Goal: Information Seeking & Learning: Understand process/instructions

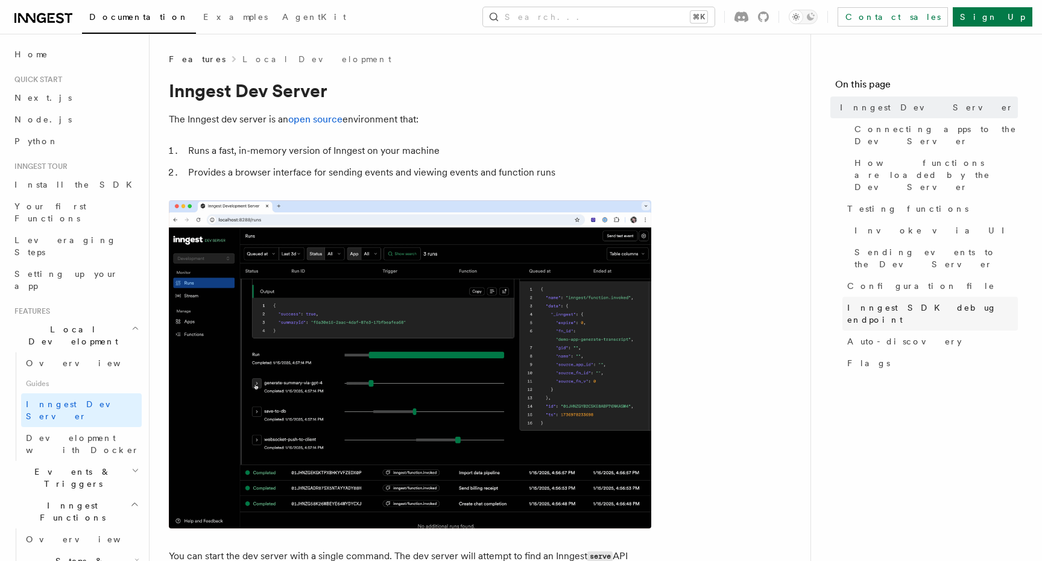
click at [854, 297] on link "Inngest SDK debug endpoint" at bounding box center [929, 314] width 175 height 34
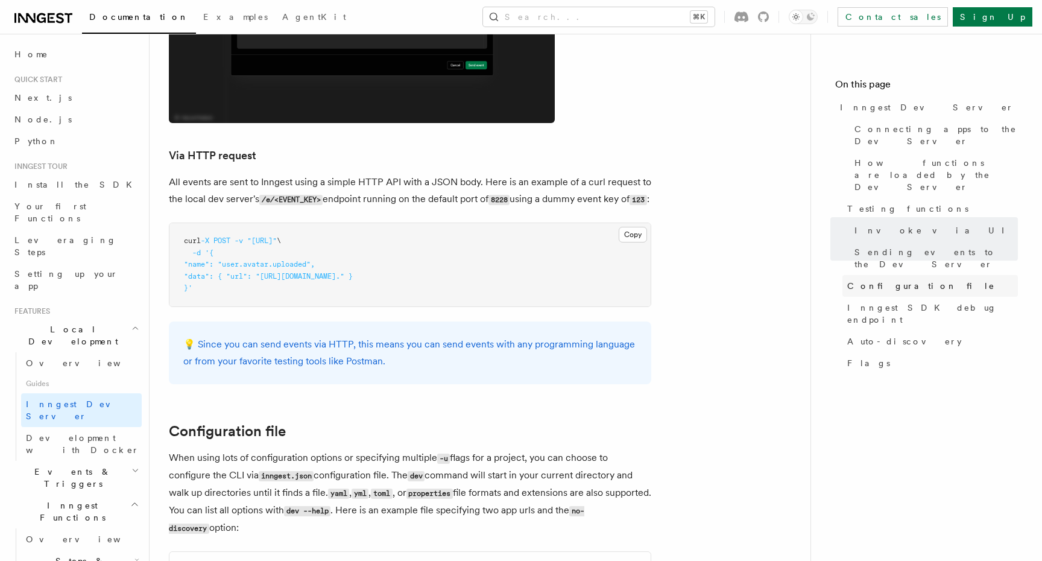
click at [873, 280] on span "Configuration file" at bounding box center [921, 286] width 148 height 12
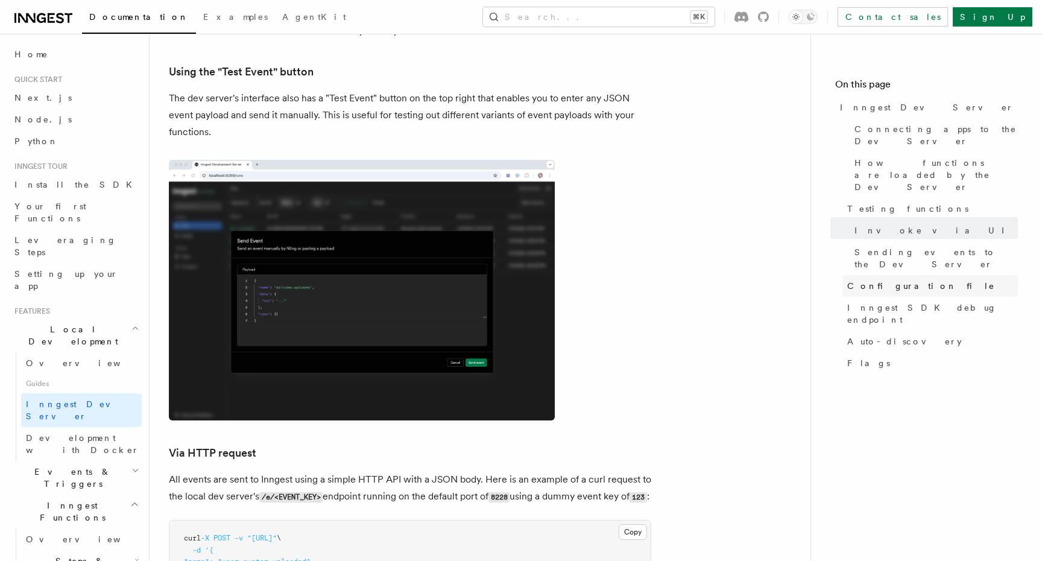
click at [872, 280] on span "Configuration file" at bounding box center [921, 286] width 148 height 12
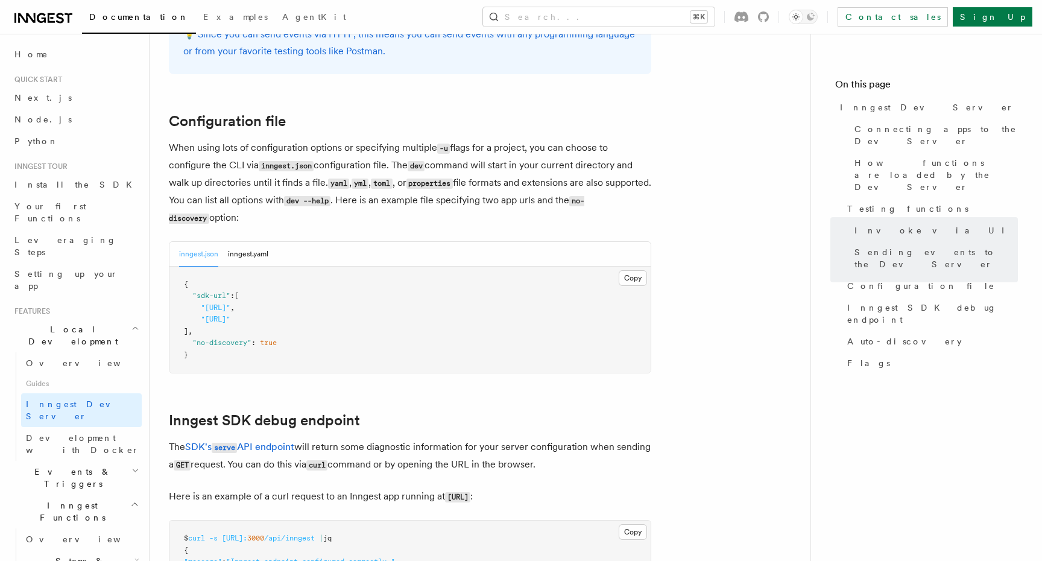
scroll to position [3109, 0]
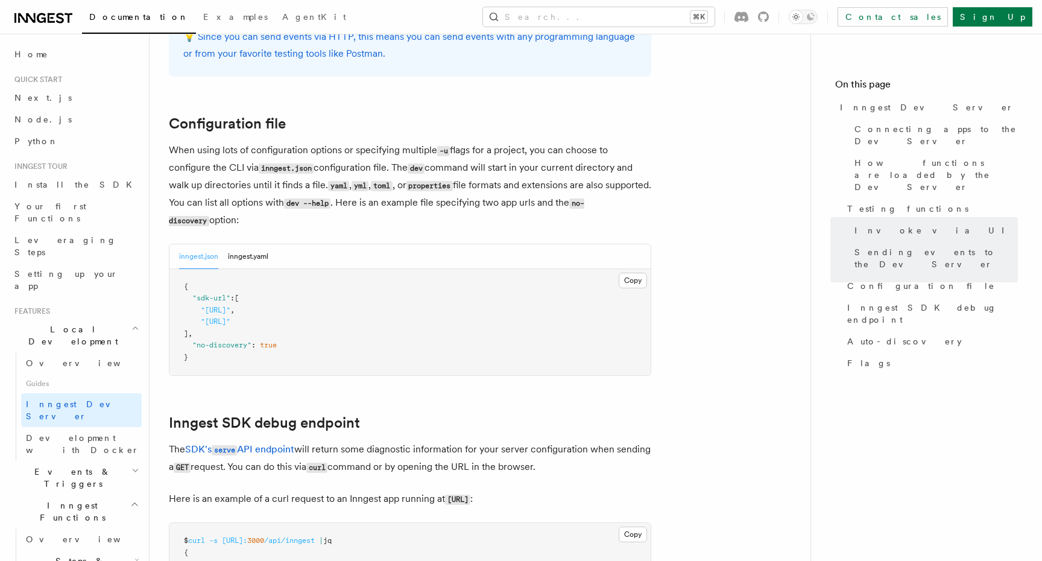
click at [419, 269] on pre "{ "sdk-url" : [ "http://localhost:3000/api/inngest" , "http://localhost:3030/ap…" at bounding box center [409, 322] width 481 height 107
click at [239, 244] on button "inngest.yaml" at bounding box center [248, 256] width 40 height 25
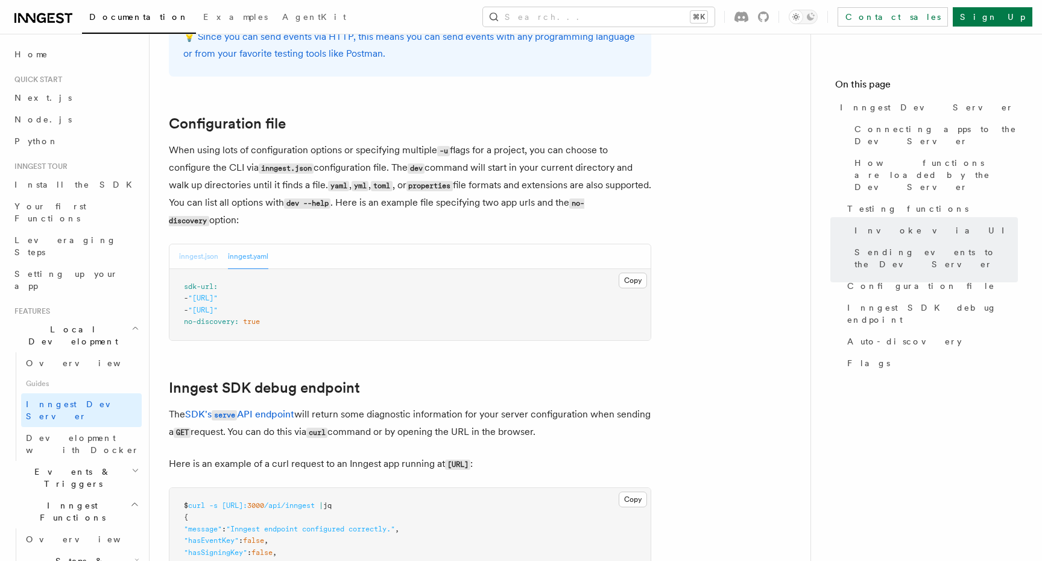
click at [196, 244] on button "inngest.json" at bounding box center [198, 256] width 39 height 25
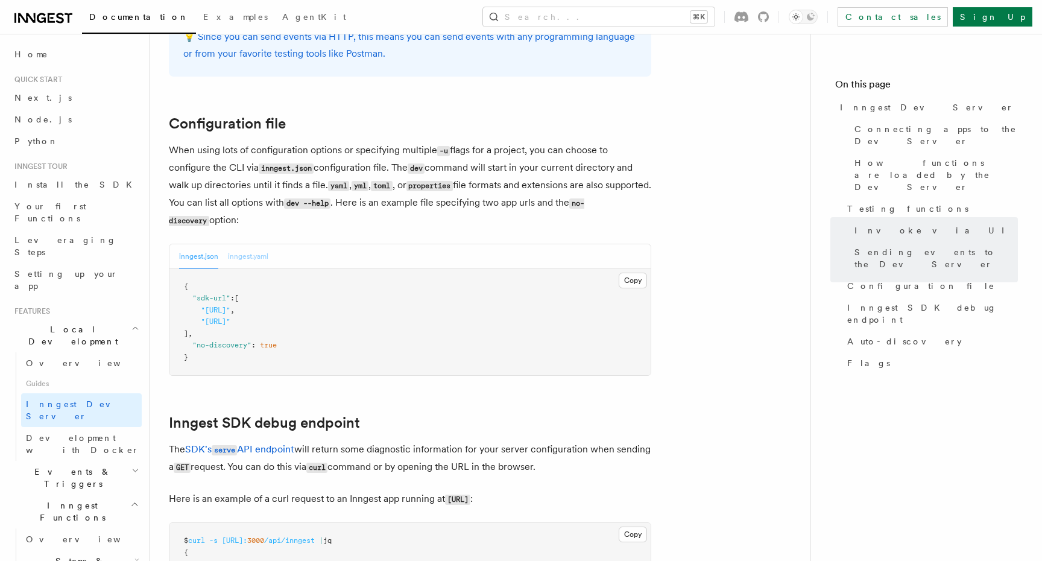
click at [234, 244] on button "inngest.yaml" at bounding box center [248, 256] width 40 height 25
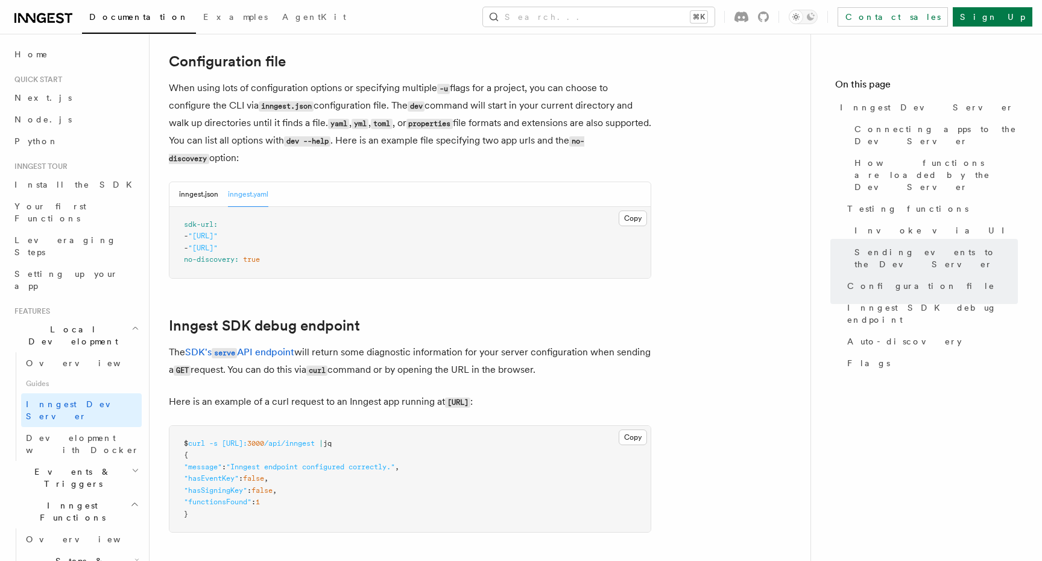
scroll to position [3172, 0]
click at [184, 181] on button "inngest.json" at bounding box center [198, 193] width 39 height 25
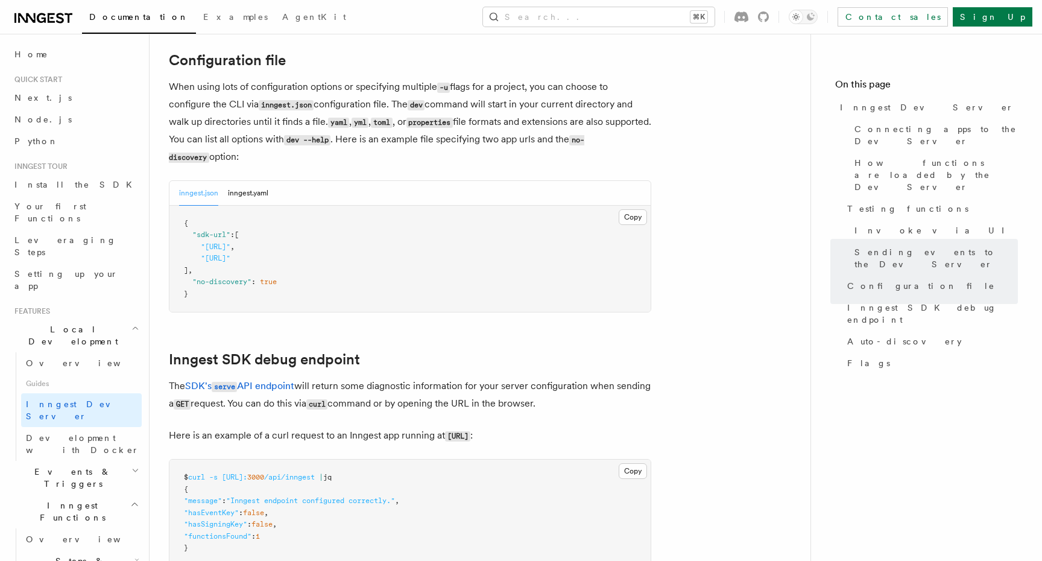
click at [243, 206] on pre "{ "sdk-url" : [ "http://localhost:3000/api/inngest" , "http://localhost:3030/ap…" at bounding box center [409, 259] width 481 height 107
click at [248, 219] on pre "{ "sdk-url" : [ "http://localhost:3000/api/inngest" , "http://localhost:3030/ap…" at bounding box center [409, 259] width 481 height 107
click at [230, 242] on span ""http://localhost:3000/api/inngest"" at bounding box center [216, 246] width 30 height 8
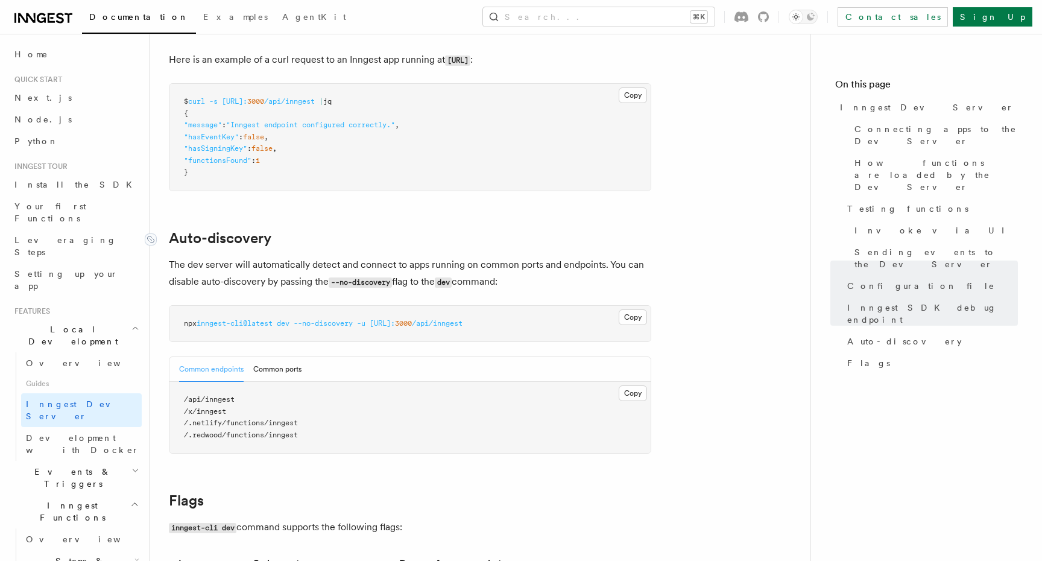
scroll to position [3547, 0]
click at [347, 257] on p "The dev server will automatically detect and connect to apps running on common …" at bounding box center [410, 274] width 482 height 34
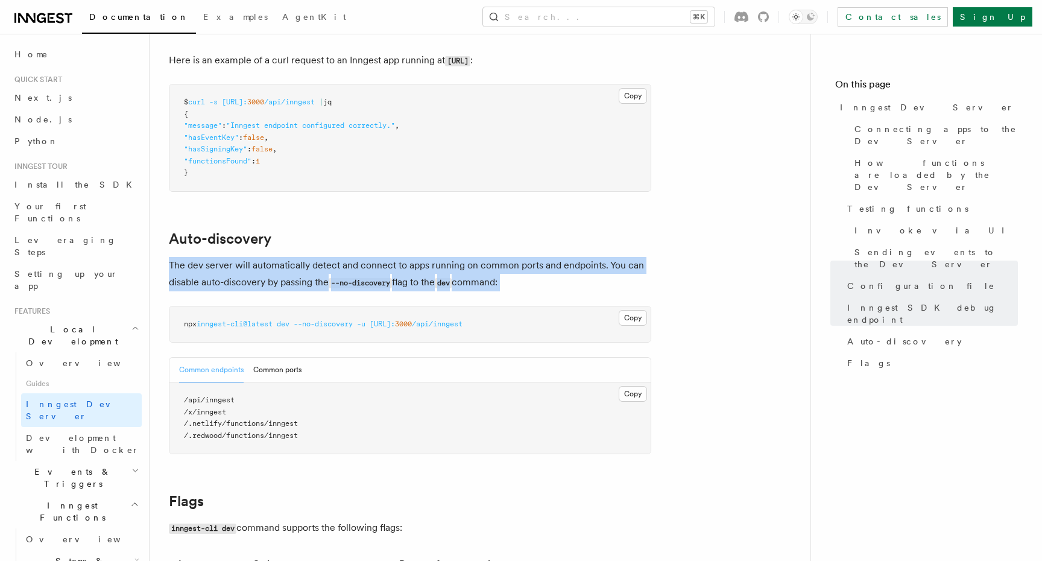
click at [347, 257] on p "The dev server will automatically detect and connect to apps running on common …" at bounding box center [410, 274] width 482 height 34
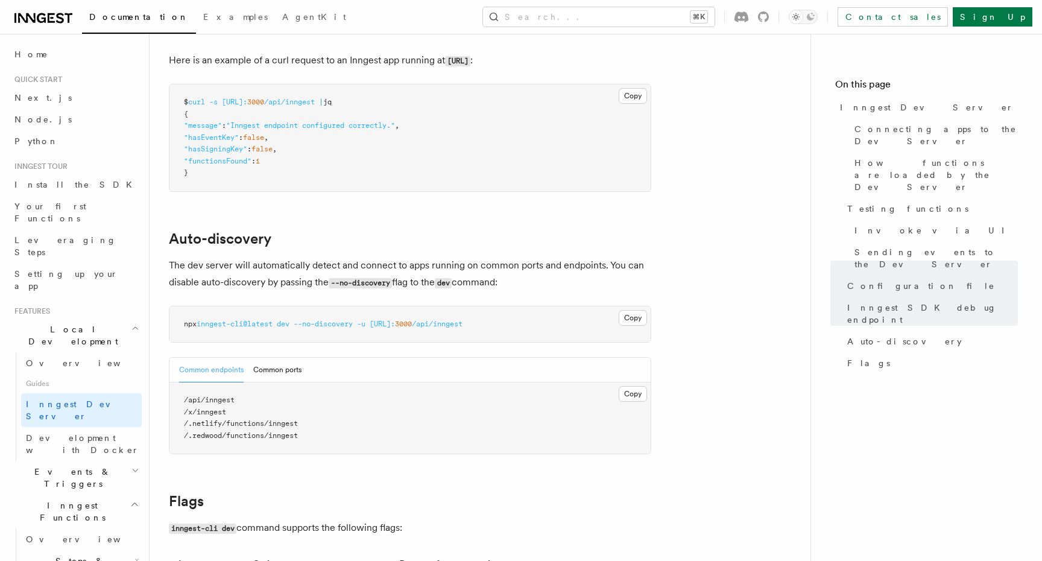
click at [321, 257] on p "The dev server will automatically detect and connect to apps running on common …" at bounding box center [410, 274] width 482 height 34
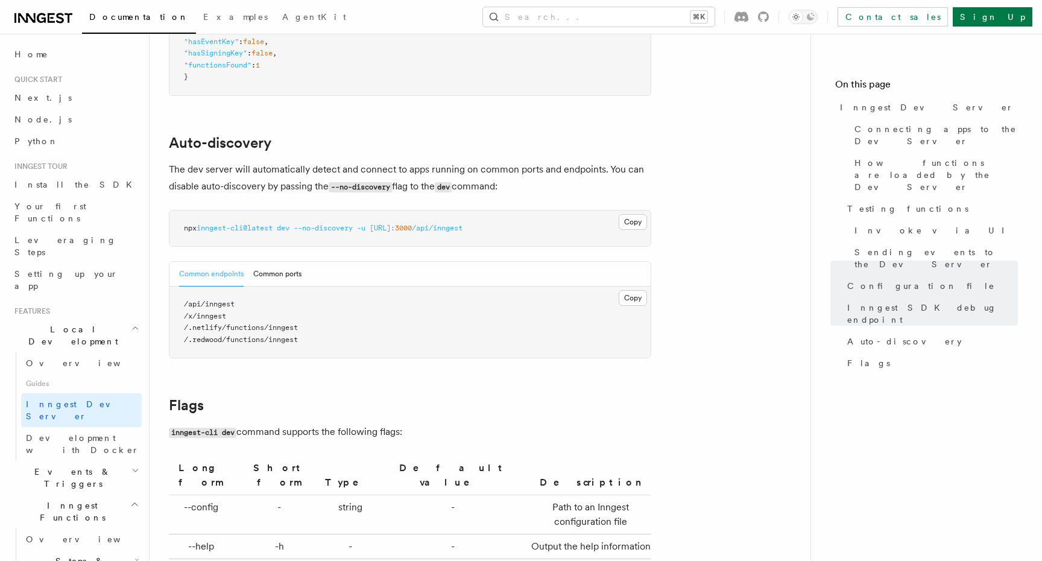
scroll to position [3640, 0]
click at [287, 264] on button "Common ports" at bounding box center [277, 276] width 48 height 25
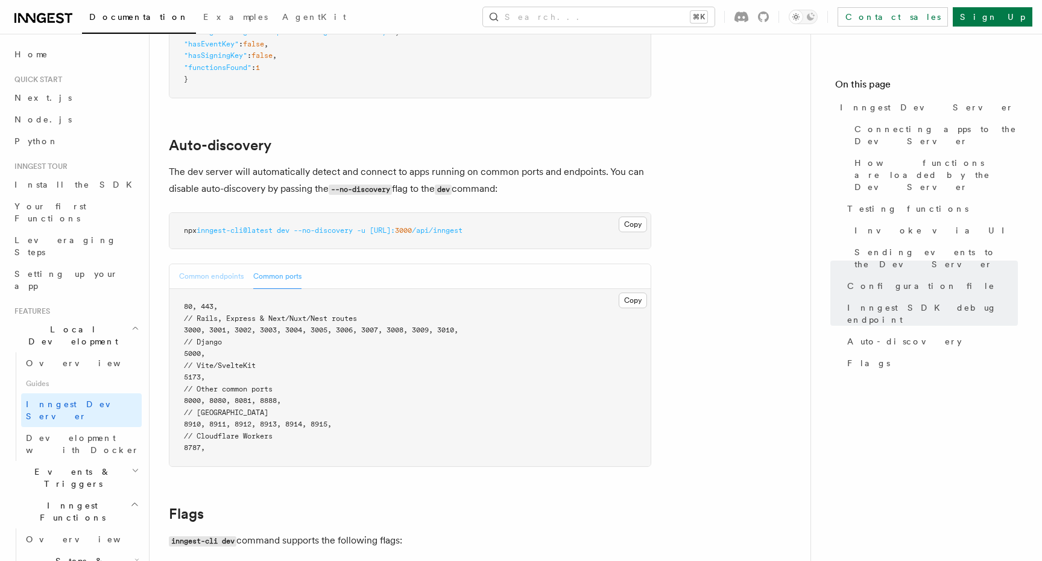
click at [206, 264] on button "Common endpoints" at bounding box center [211, 276] width 65 height 25
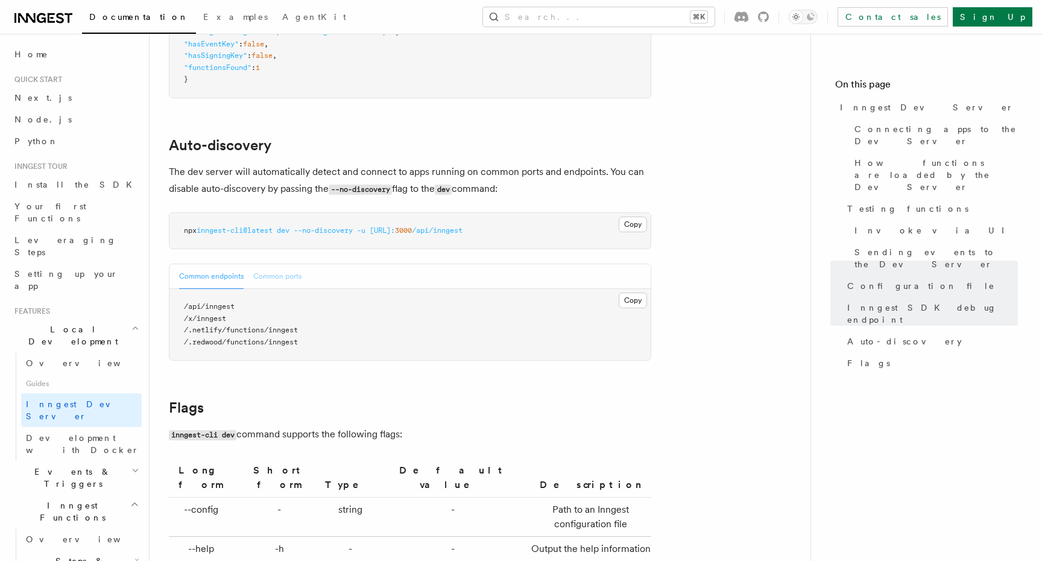
click at [268, 264] on button "Common ports" at bounding box center [277, 276] width 48 height 25
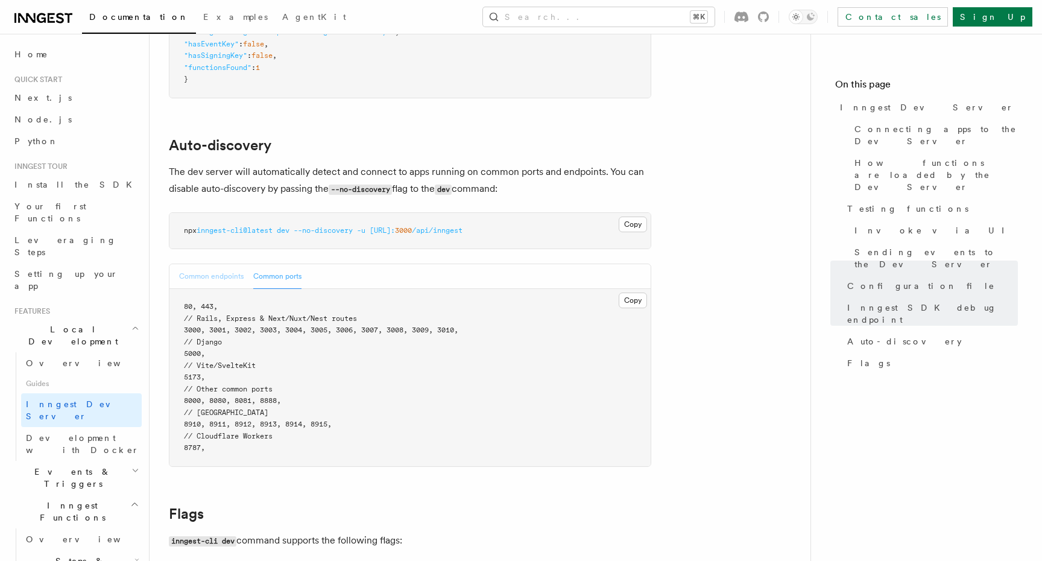
click at [241, 264] on button "Common endpoints" at bounding box center [211, 276] width 65 height 25
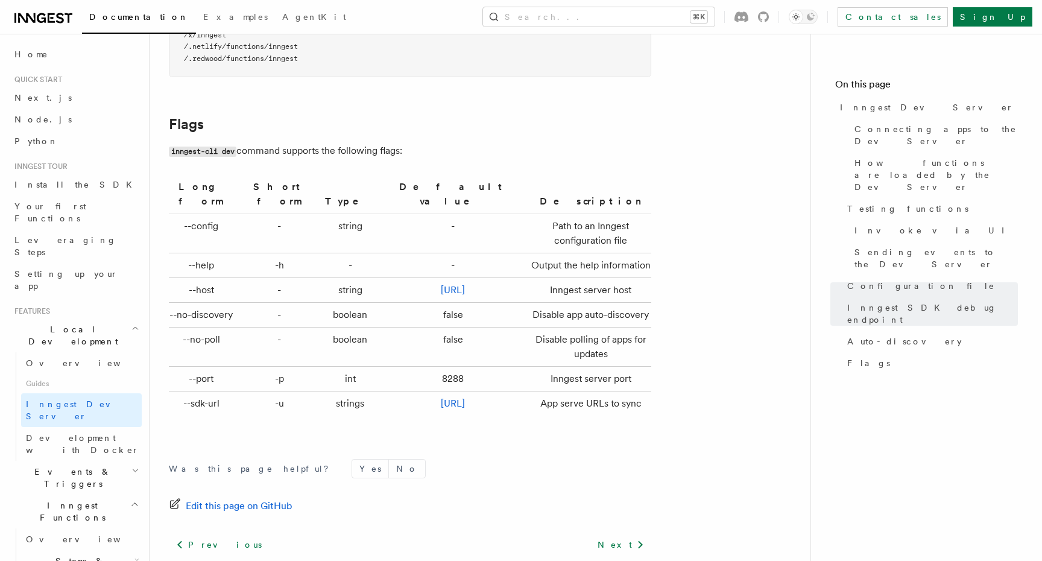
scroll to position [3924, 0]
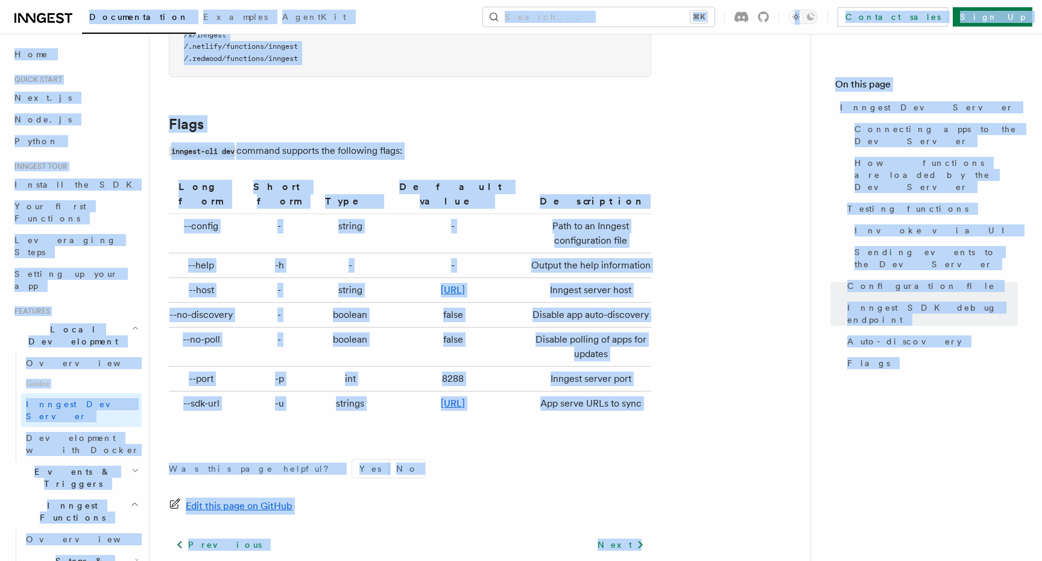
copy body "Documentation Examples AgentKit Search... ⌘K Contact sales Sign Up Search... Do…"
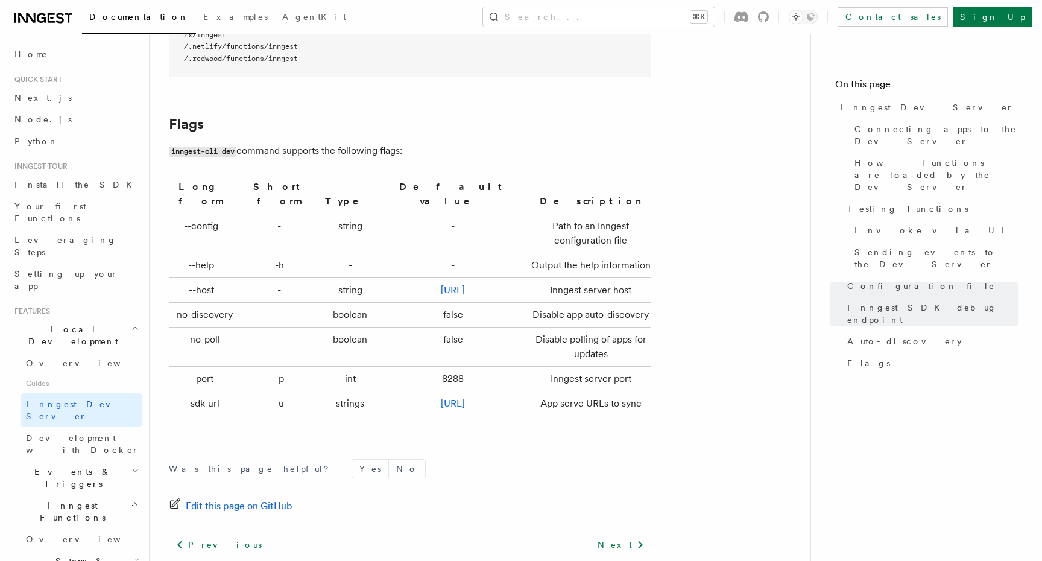
click at [423, 330] on td "false" at bounding box center [452, 346] width 145 height 39
click at [878, 280] on span "Configuration file" at bounding box center [921, 286] width 148 height 12
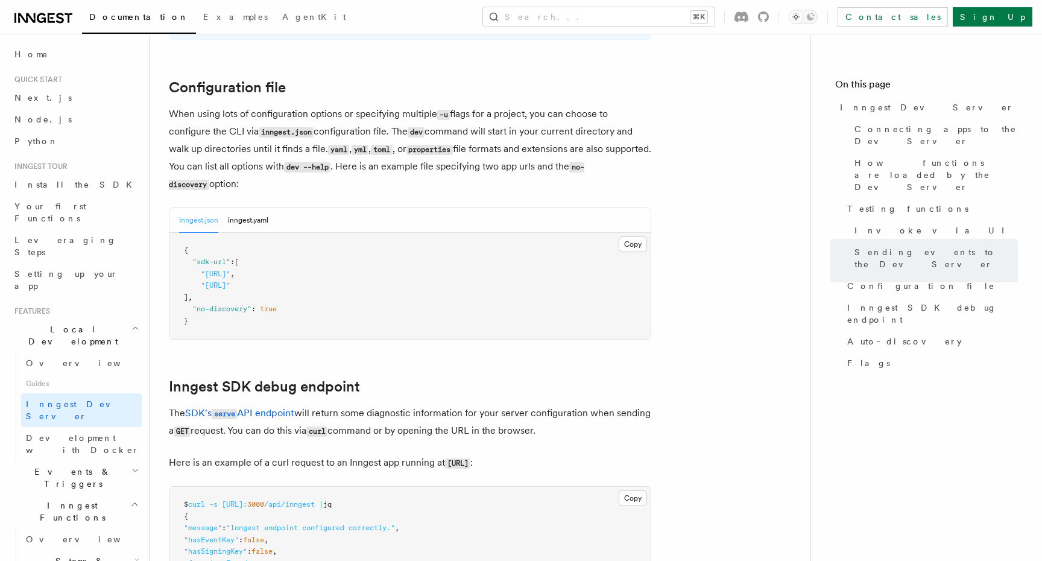
scroll to position [3150, 0]
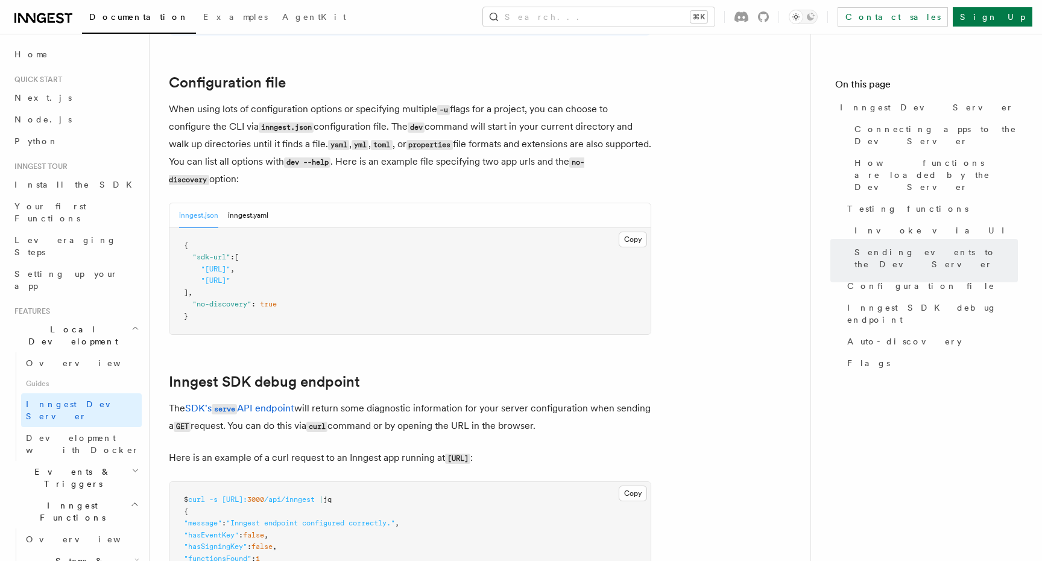
click at [269, 203] on div "inngest.json inngest.yaml" at bounding box center [409, 215] width 481 height 25
click at [198, 203] on button "inngest.json" at bounding box center [198, 215] width 39 height 25
click at [644, 231] on button "Copy Copied" at bounding box center [632, 239] width 28 height 16
click at [120, 432] on span "Development with Docker" at bounding box center [84, 444] width 116 height 24
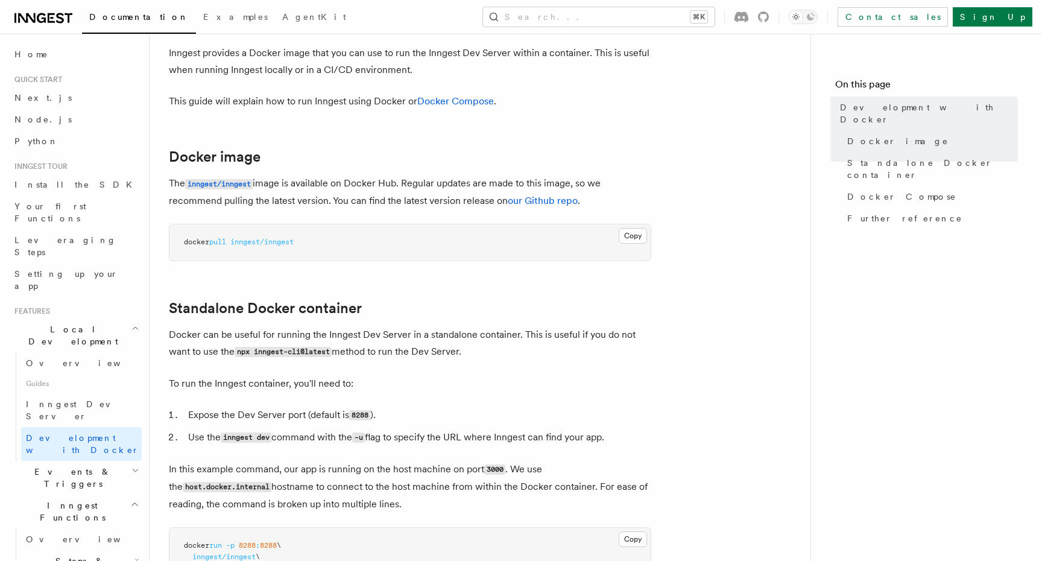
scroll to position [66, 0]
click at [901, 157] on span "Standalone Docker container" at bounding box center [932, 169] width 171 height 24
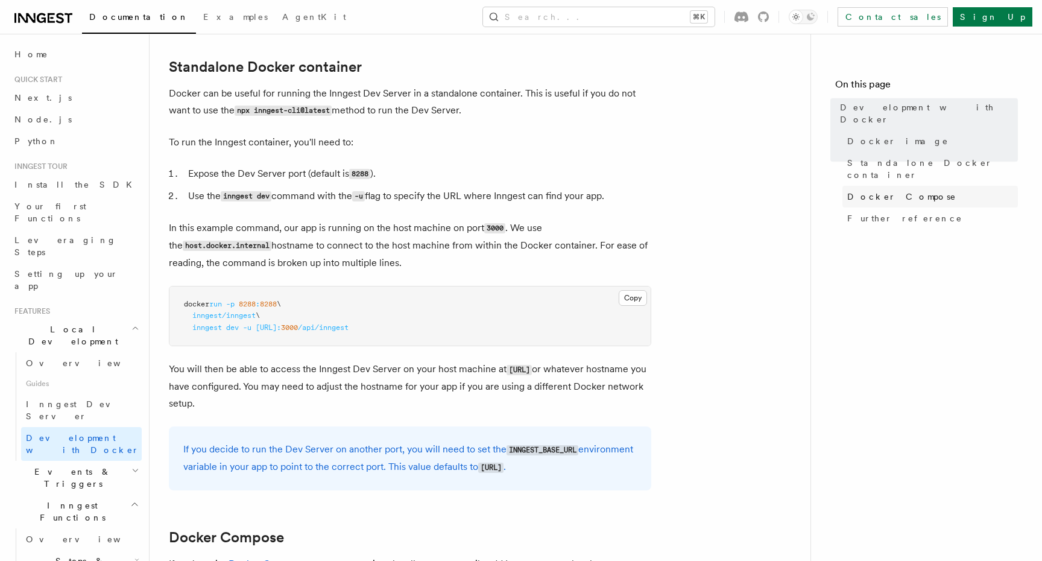
click at [892, 186] on link "Docker Compose" at bounding box center [929, 197] width 175 height 22
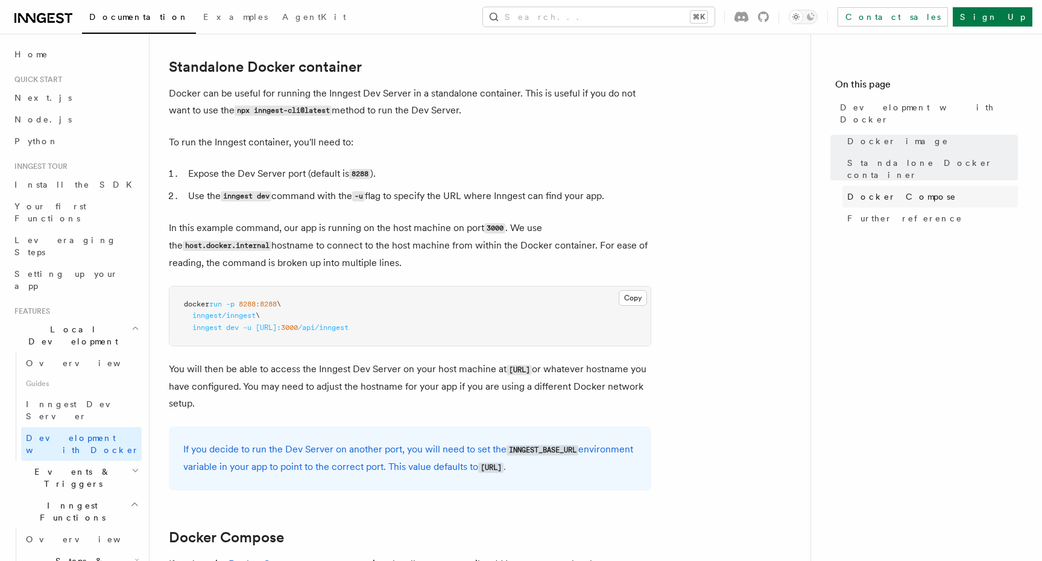
scroll to position [794, 0]
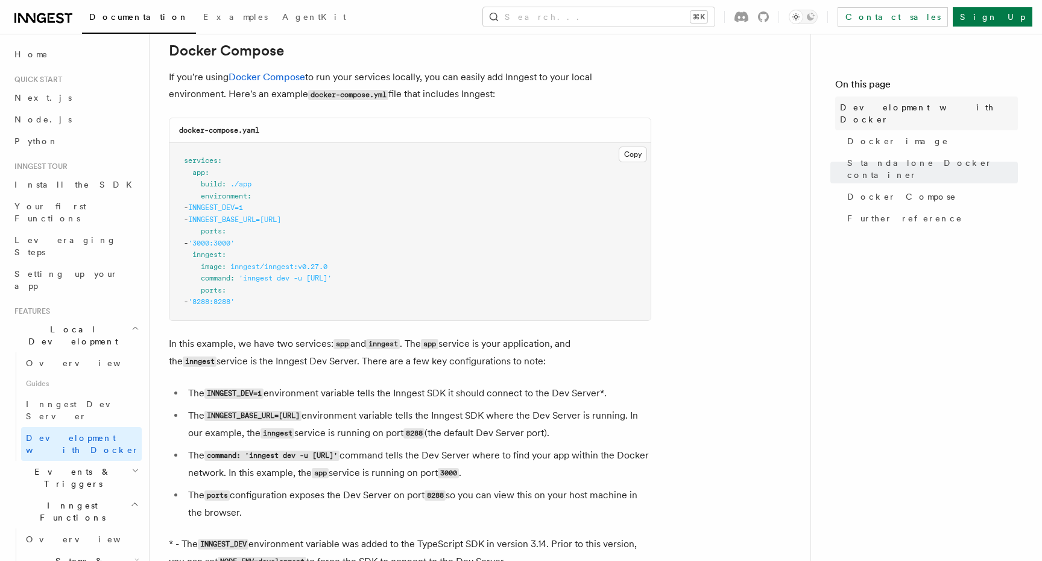
click at [903, 108] on span "Development with Docker" at bounding box center [929, 113] width 178 height 24
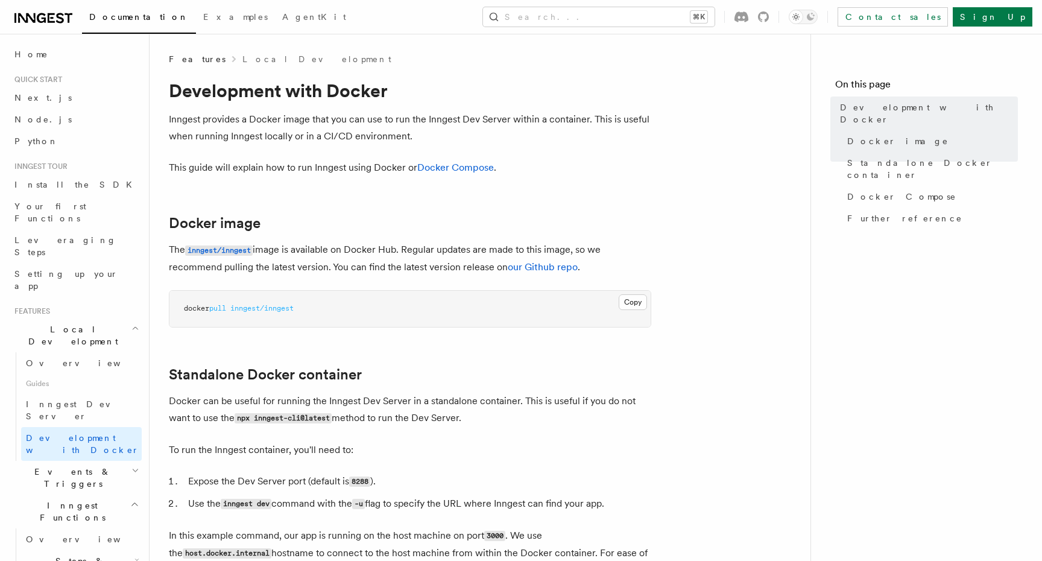
click at [559, 394] on p "Docker can be useful for running the Inngest Dev Server in a standalone contain…" at bounding box center [410, 409] width 482 height 34
click at [77, 399] on span "Inngest Dev Server" at bounding box center [77, 410] width 103 height 22
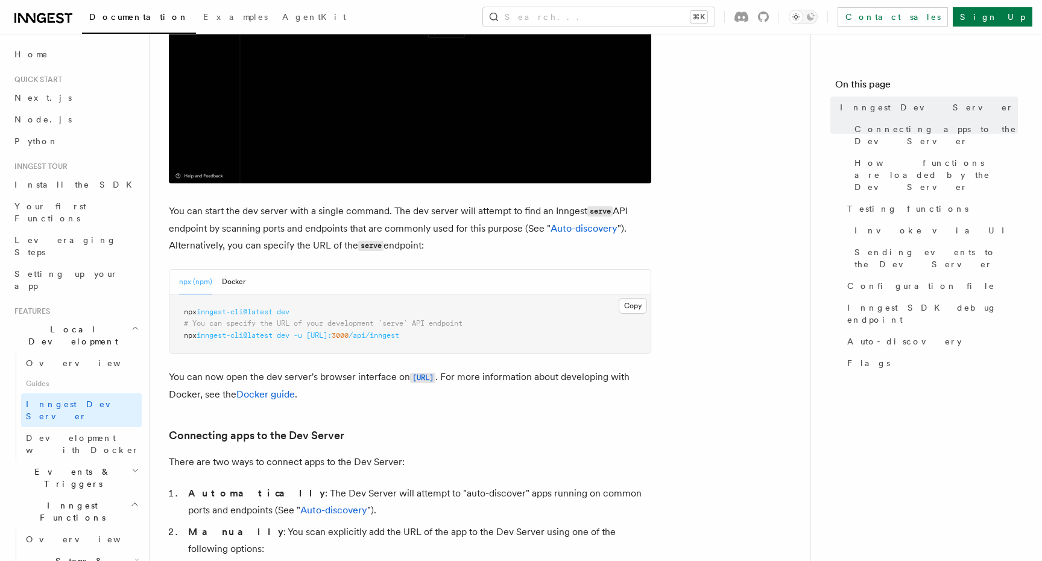
scroll to position [348, 0]
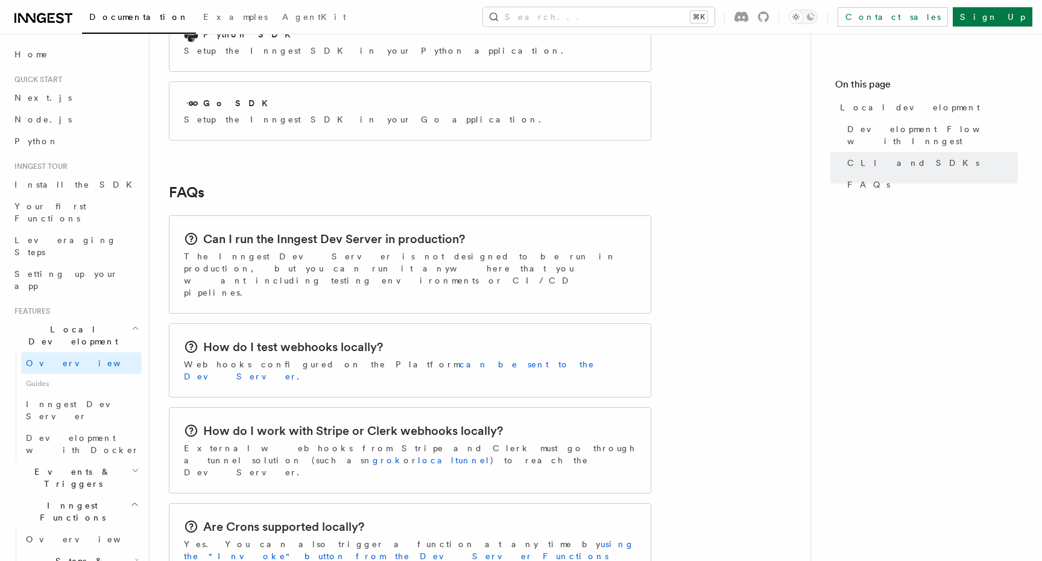
scroll to position [1741, 0]
